Goal: Ask a question: Seek information or help from site administrators or community

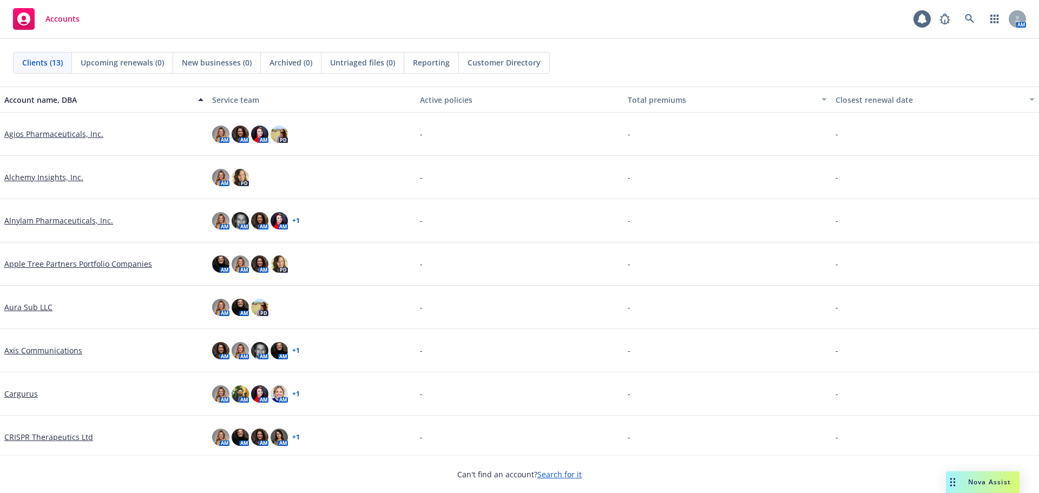
click at [952, 482] on rect "Drag to move" at bounding box center [952, 483] width 2 height 2
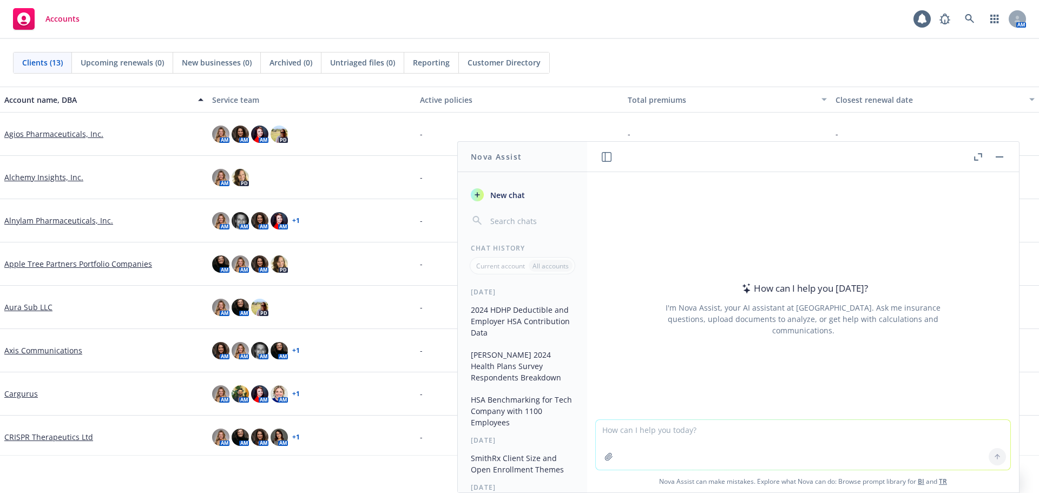
click at [717, 433] on textarea at bounding box center [803, 445] width 415 height 50
type textarea "s"
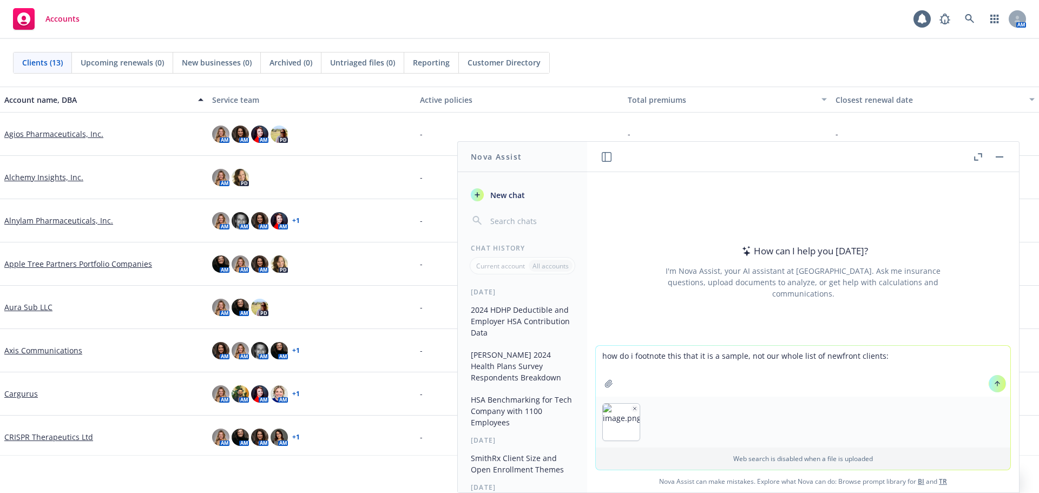
type textarea "how do i footnote this that it is a sample, not our whole list of newfront clie…"
click at [989, 384] on button at bounding box center [997, 383] width 17 height 17
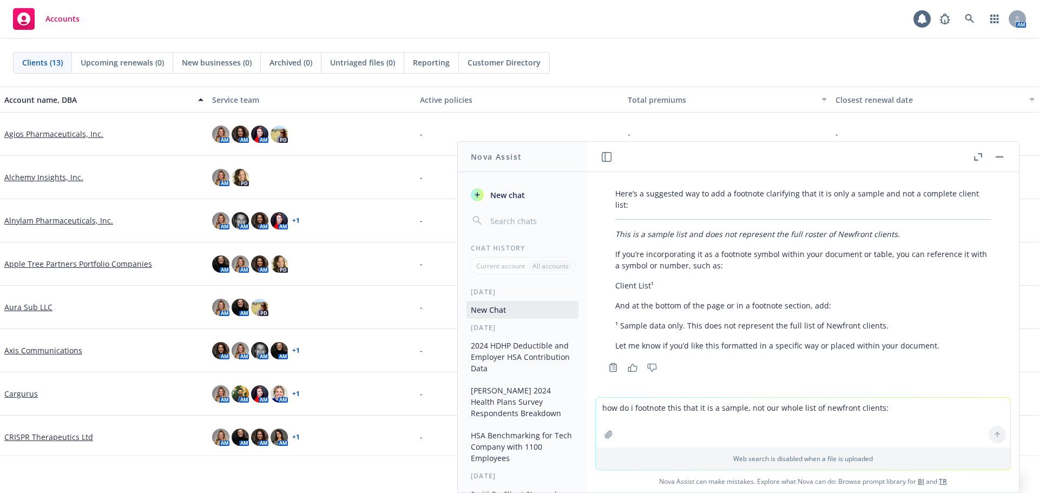
scroll to position [66, 0]
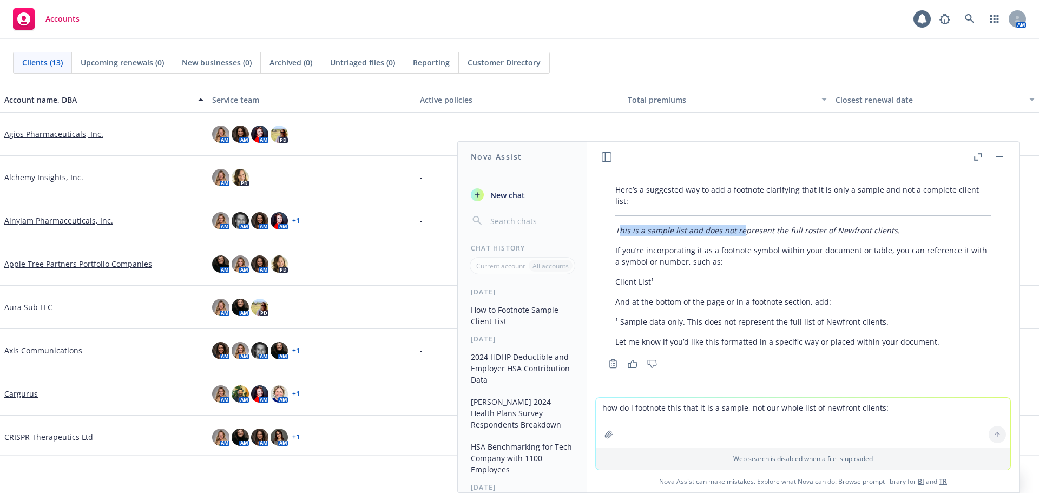
drag, startPoint x: 619, startPoint y: 231, endPoint x: 743, endPoint y: 235, distance: 123.5
click at [743, 235] on em "This is a sample list and does not represent the full roster of Newfront client…" at bounding box center [758, 230] width 285 height 10
drag, startPoint x: 616, startPoint y: 232, endPoint x: 891, endPoint y: 228, distance: 275.6
click at [891, 228] on p "This is a sample list and does not represent the full roster of Newfront client…" at bounding box center [804, 230] width 376 height 11
